Goal: Task Accomplishment & Management: Manage account settings

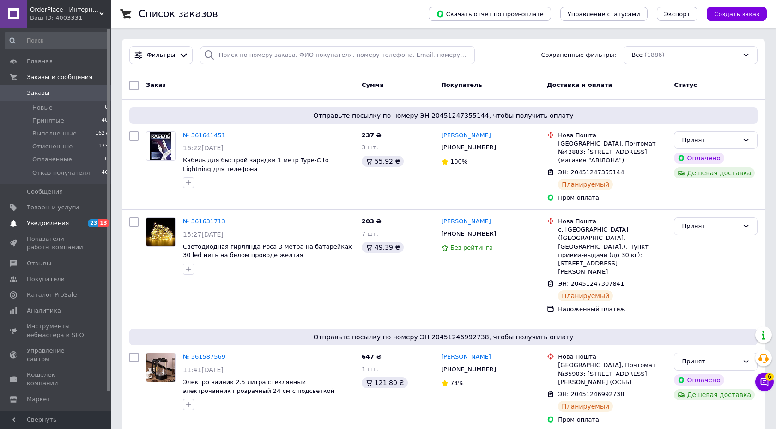
click at [79, 227] on span "Уведомления" at bounding box center [56, 223] width 59 height 8
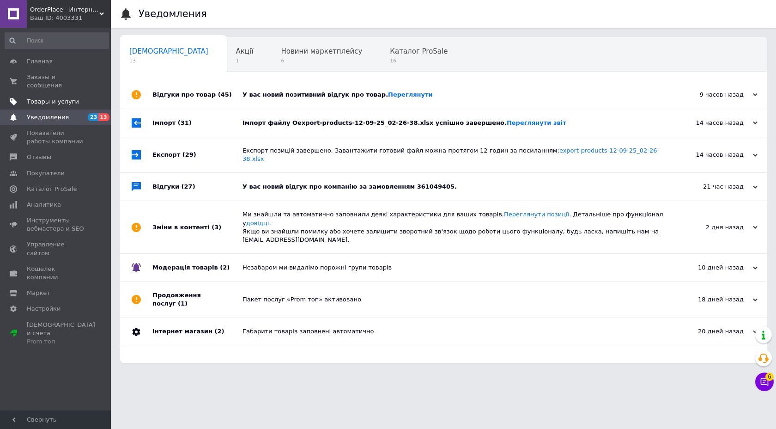
click at [61, 96] on link "Товары и услуги" at bounding box center [57, 102] width 114 height 16
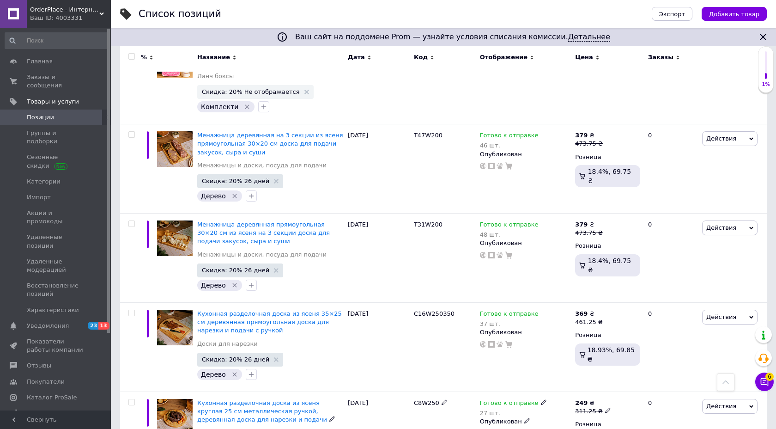
scroll to position [9170, 0]
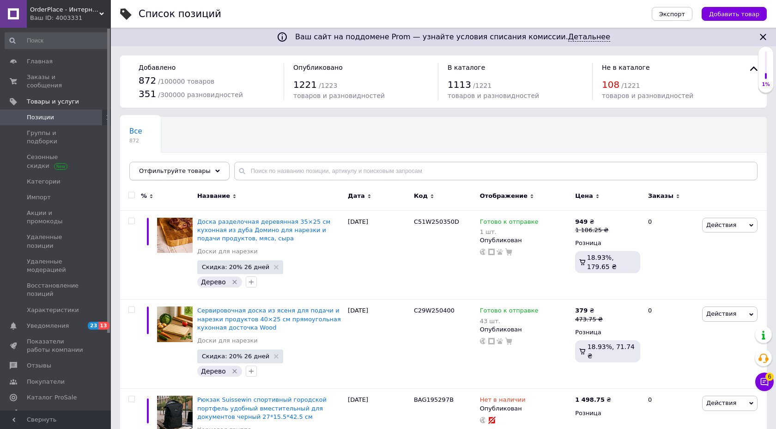
click at [194, 171] on span "Отфильтруйте товары" at bounding box center [175, 170] width 72 height 7
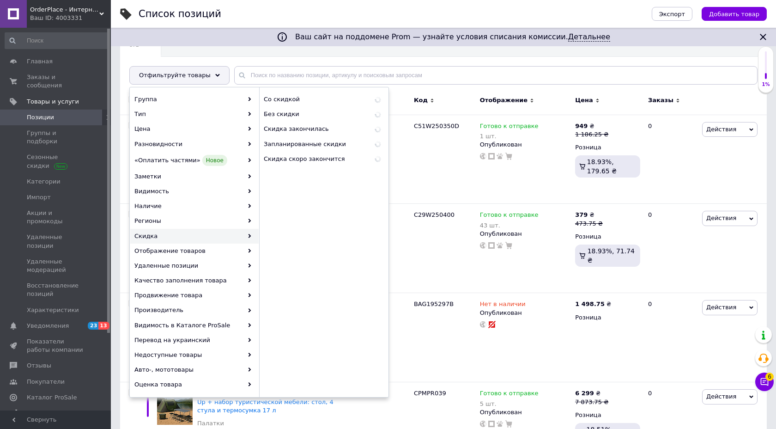
scroll to position [99, 0]
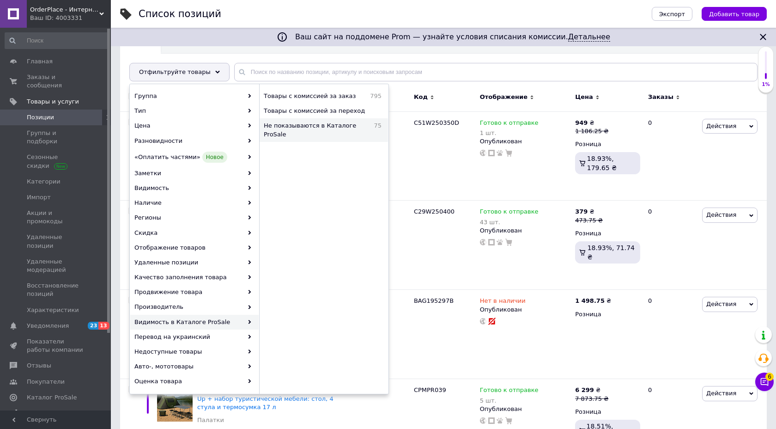
click at [335, 122] on span "Не показываются в Каталоге ProSale" at bounding box center [316, 129] width 105 height 17
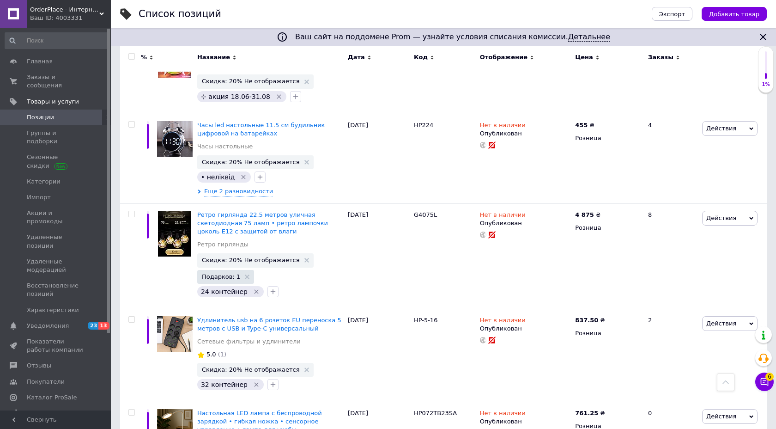
scroll to position [6980, 0]
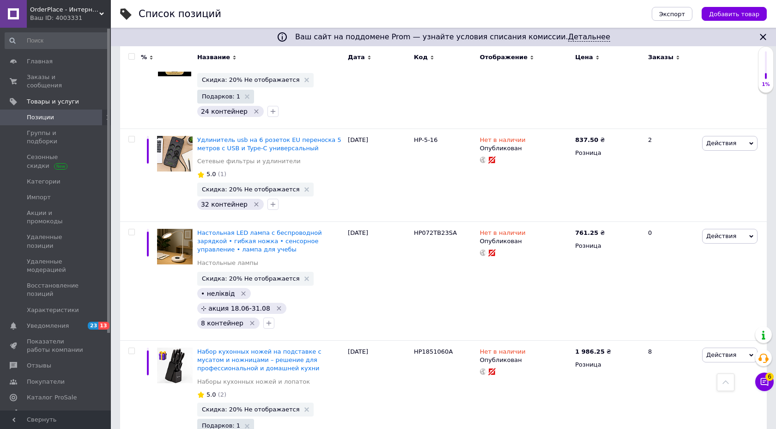
click at [82, 17] on div "Ваш ID: 4003331" at bounding box center [70, 18] width 81 height 8
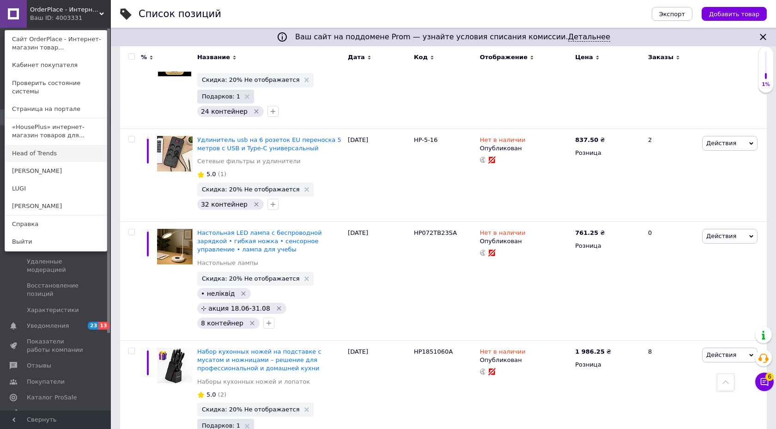
click at [33, 145] on link "Head of Trends" at bounding box center [56, 154] width 102 height 18
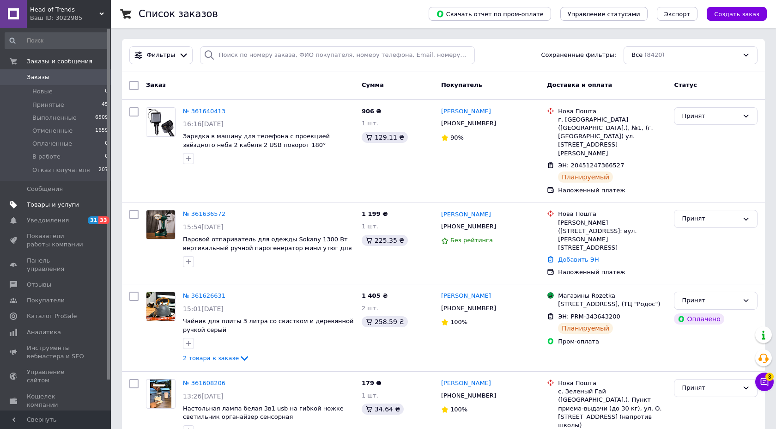
click at [75, 202] on span "Товары и услуги" at bounding box center [56, 204] width 59 height 8
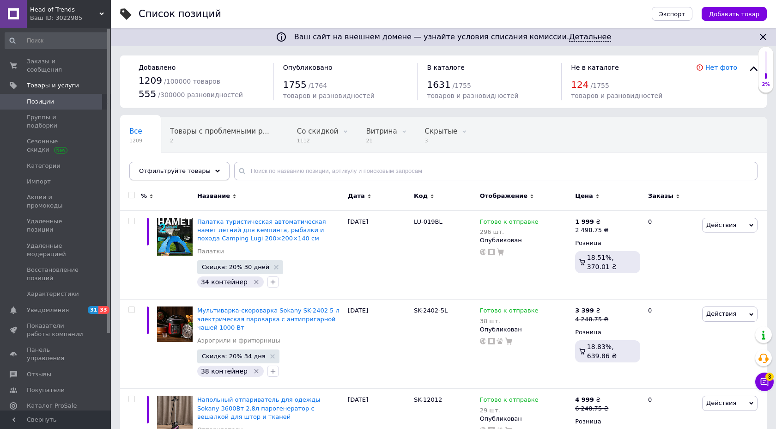
click at [179, 179] on div "Отфильтруйте товары" at bounding box center [179, 171] width 100 height 18
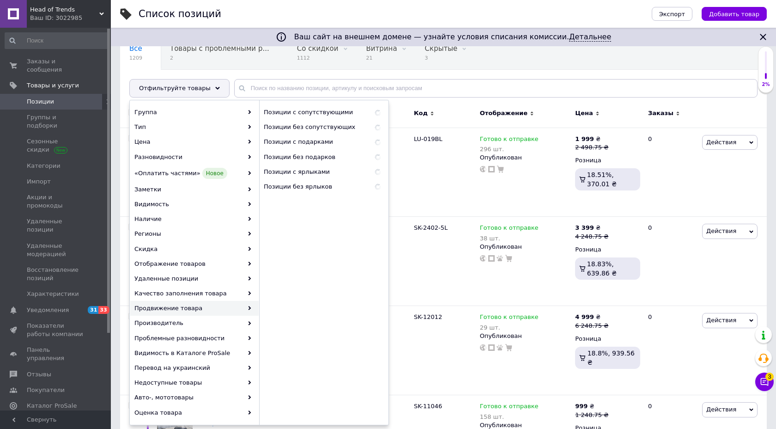
scroll to position [83, 0]
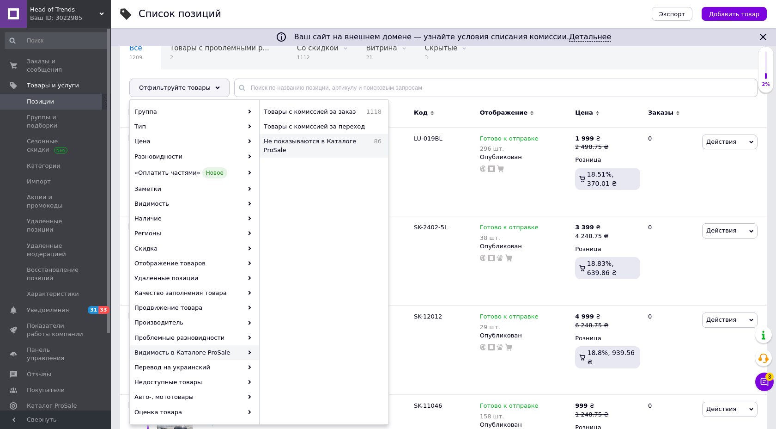
click at [310, 143] on span "Не показываются в Каталоге ProSale" at bounding box center [316, 145] width 105 height 17
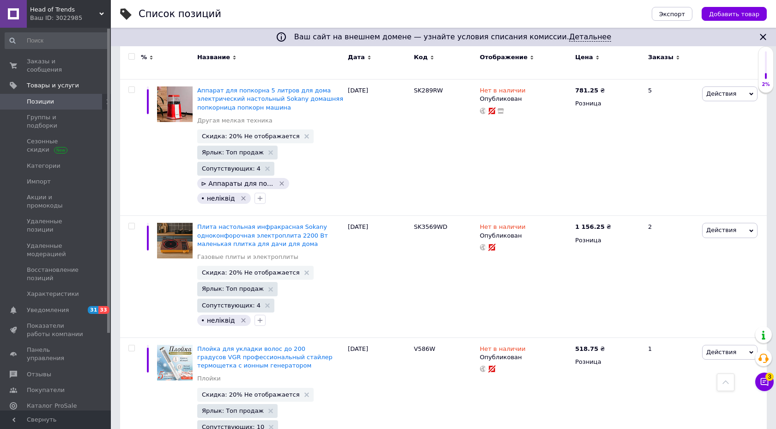
scroll to position [8574, 0]
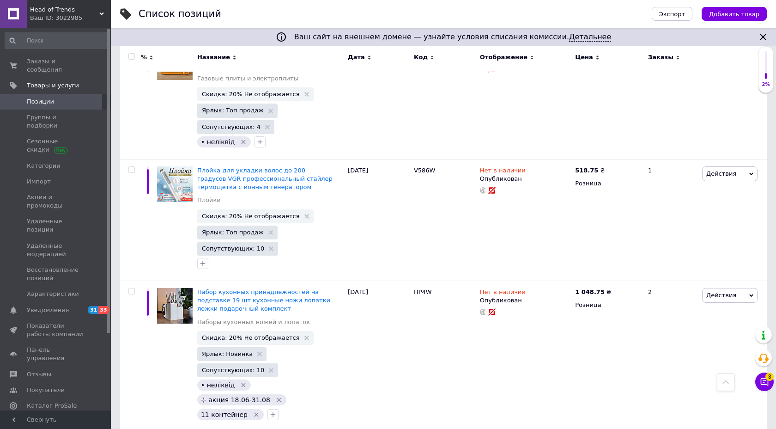
click at [76, 20] on div "Ваш ID: 3022985" at bounding box center [70, 18] width 81 height 8
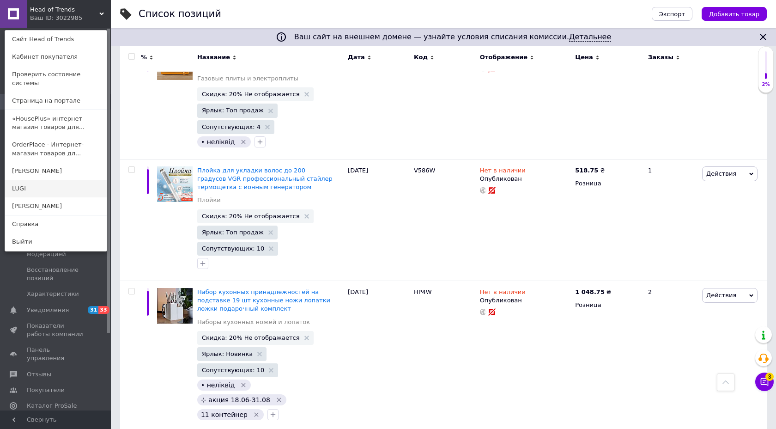
click at [39, 182] on link "LUGI" at bounding box center [56, 189] width 102 height 18
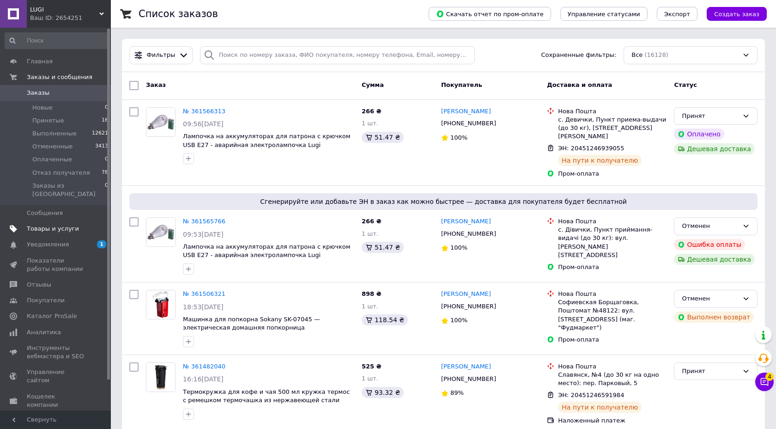
click at [67, 221] on link "Товары и услуги" at bounding box center [57, 229] width 114 height 16
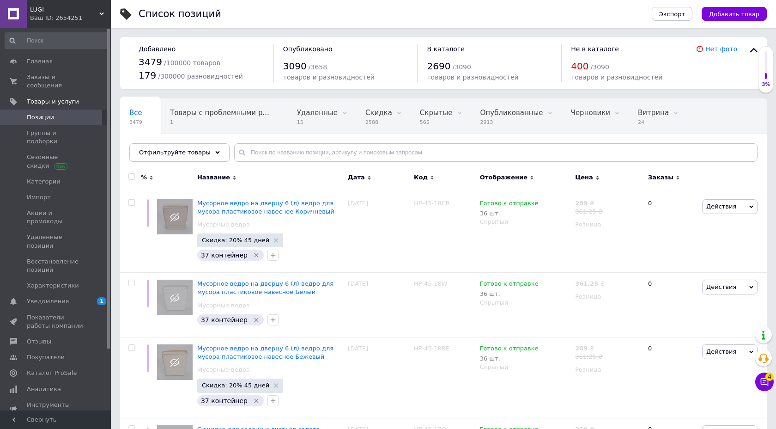
click at [178, 152] on span "Отфильтруйте товары" at bounding box center [175, 152] width 72 height 7
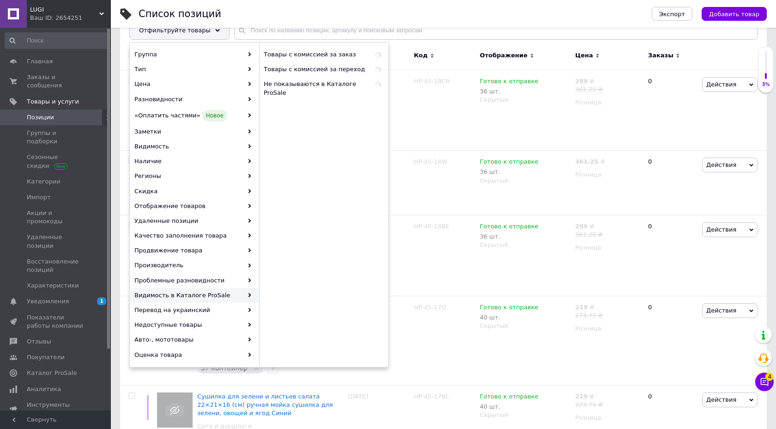
scroll to position [120, 0]
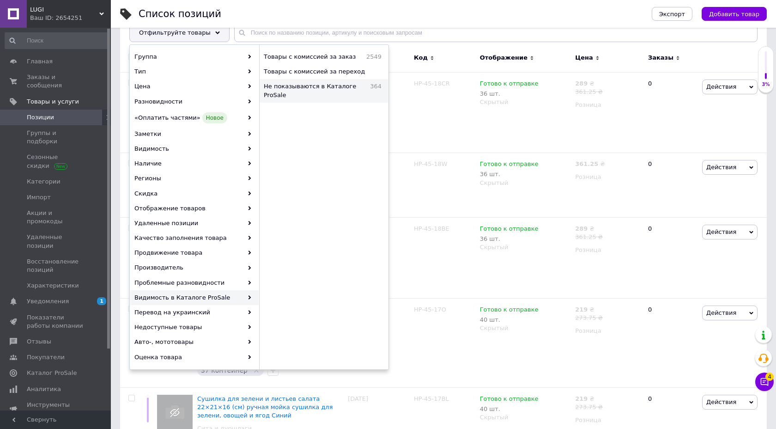
click at [336, 84] on span "Не показываются в Каталоге ProSale" at bounding box center [315, 90] width 102 height 17
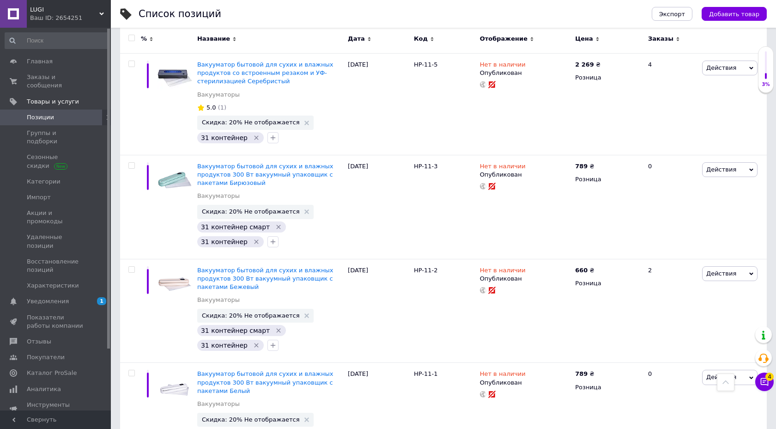
scroll to position [8665, 0]
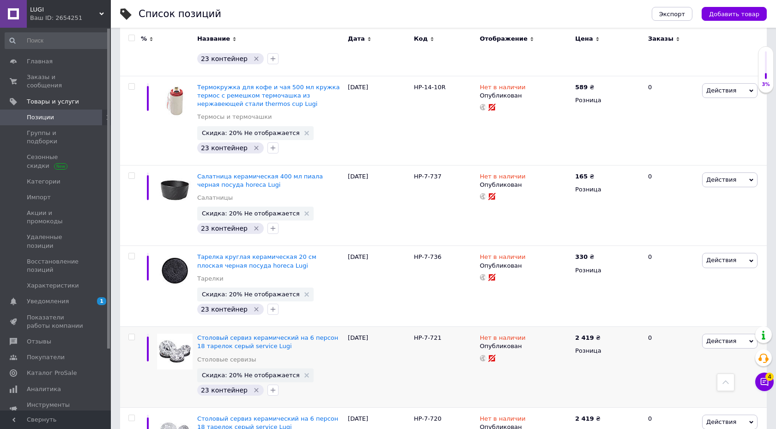
scroll to position [9004, 0]
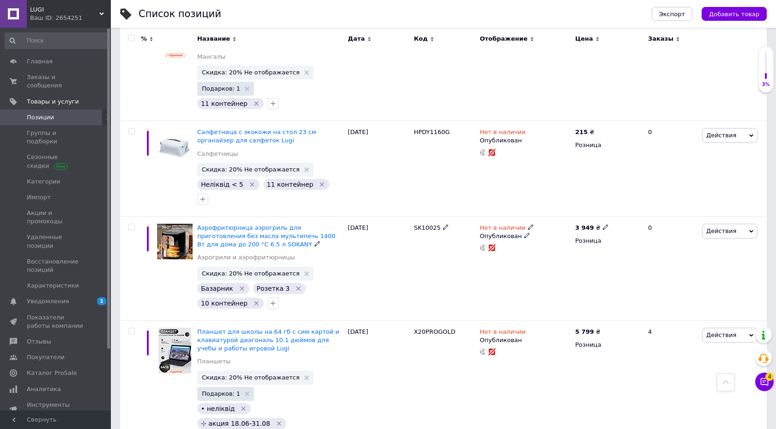
scroll to position [9132, 0]
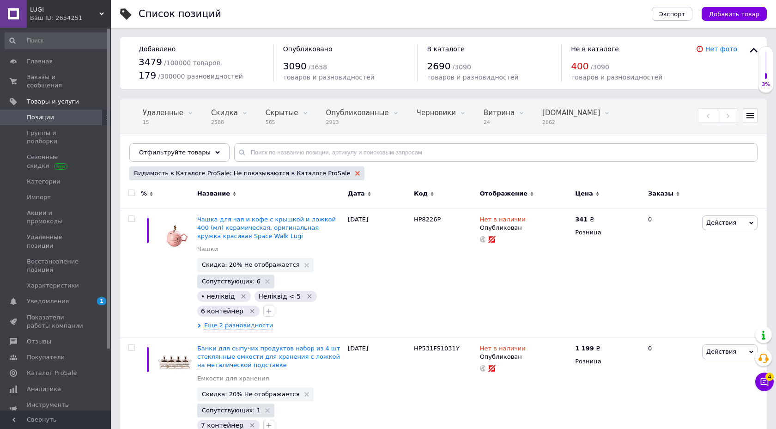
click at [355, 175] on icon at bounding box center [357, 173] width 5 height 5
